Goal: Navigation & Orientation: Find specific page/section

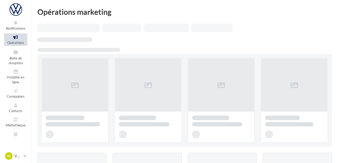
click at [18, 39] on icon at bounding box center [16, 37] width 20 height 6
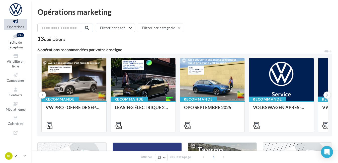
scroll to position [24, 0]
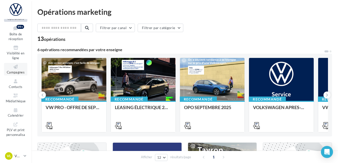
click at [17, 67] on icon at bounding box center [16, 67] width 20 height 6
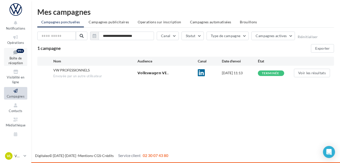
click at [17, 57] on span "Boîte de réception" at bounding box center [16, 60] width 14 height 9
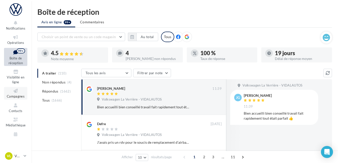
click at [18, 96] on span "Campagnes" at bounding box center [16, 96] width 18 height 4
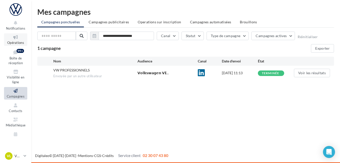
click at [15, 35] on icon at bounding box center [16, 37] width 20 height 6
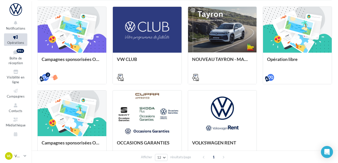
scroll to position [135, 0]
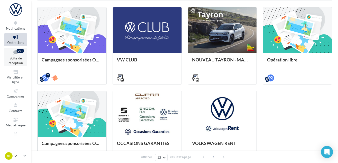
click at [13, 55] on icon at bounding box center [16, 52] width 20 height 7
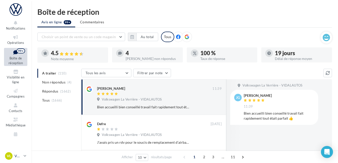
click at [17, 157] on p "VW LA VERRIERE" at bounding box center [18, 155] width 7 height 5
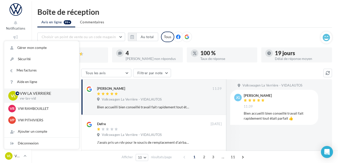
click at [41, 95] on p "VW LA VERRIERE" at bounding box center [45, 93] width 51 height 6
click at [39, 93] on p "VW LA VERRIERE" at bounding box center [45, 93] width 51 height 6
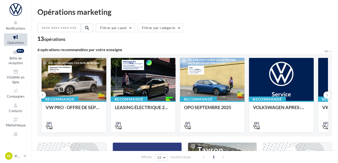
scroll to position [135, 0]
